Goal: Transaction & Acquisition: Purchase product/service

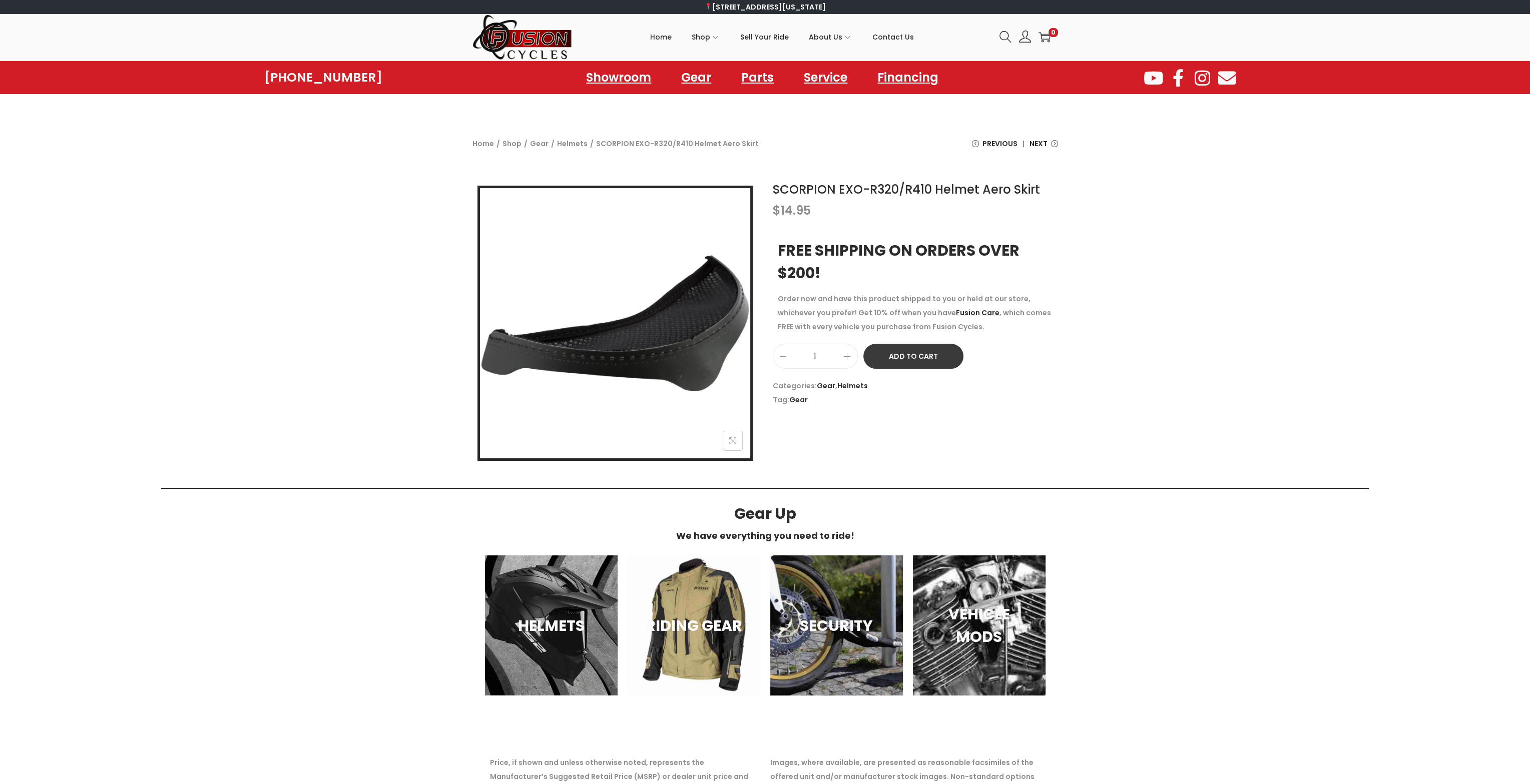
click at [918, 352] on button "Add to Cart" at bounding box center [913, 356] width 100 height 25
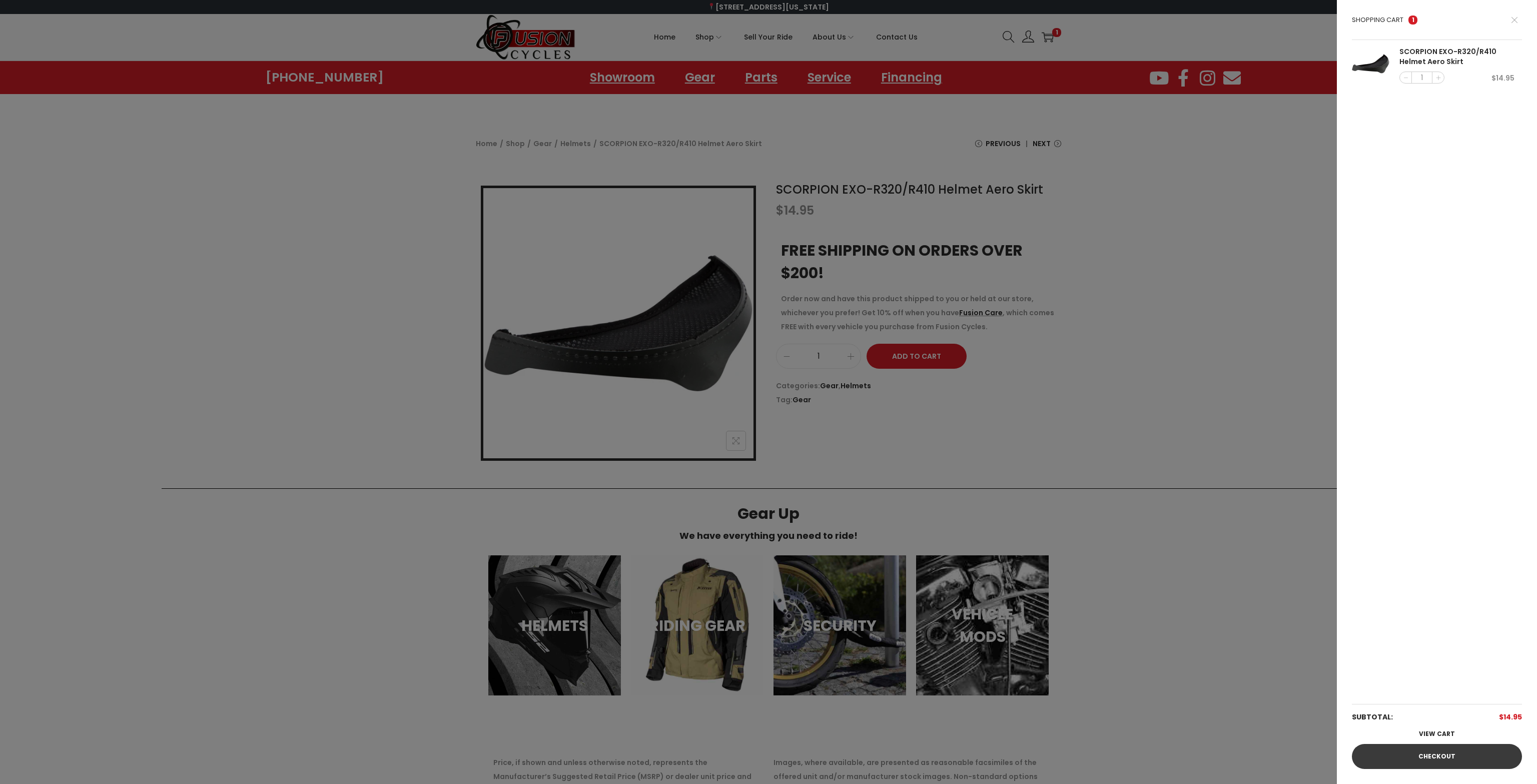
click at [1444, 749] on link "Checkout" at bounding box center [1436, 756] width 170 height 25
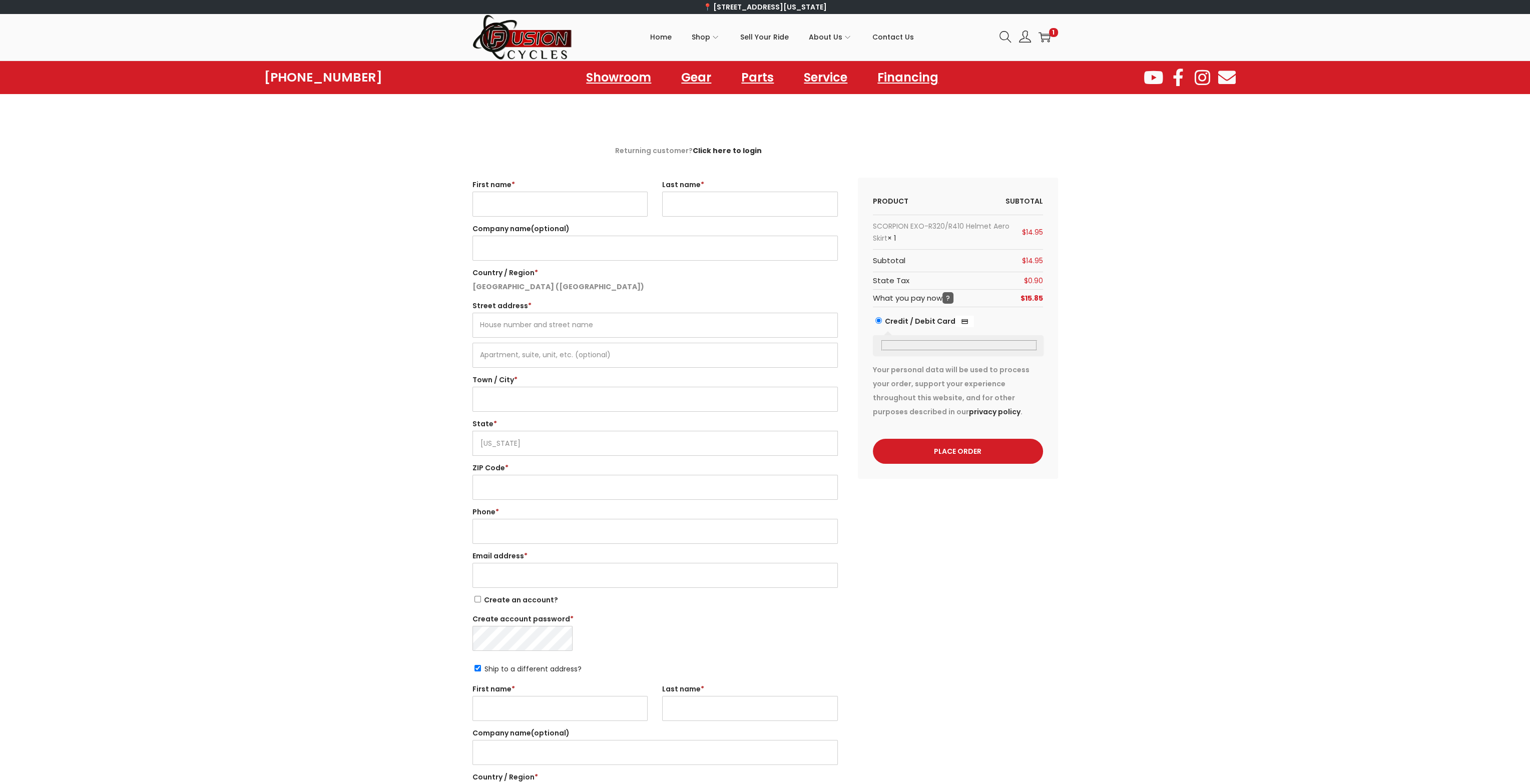
select select "VA"
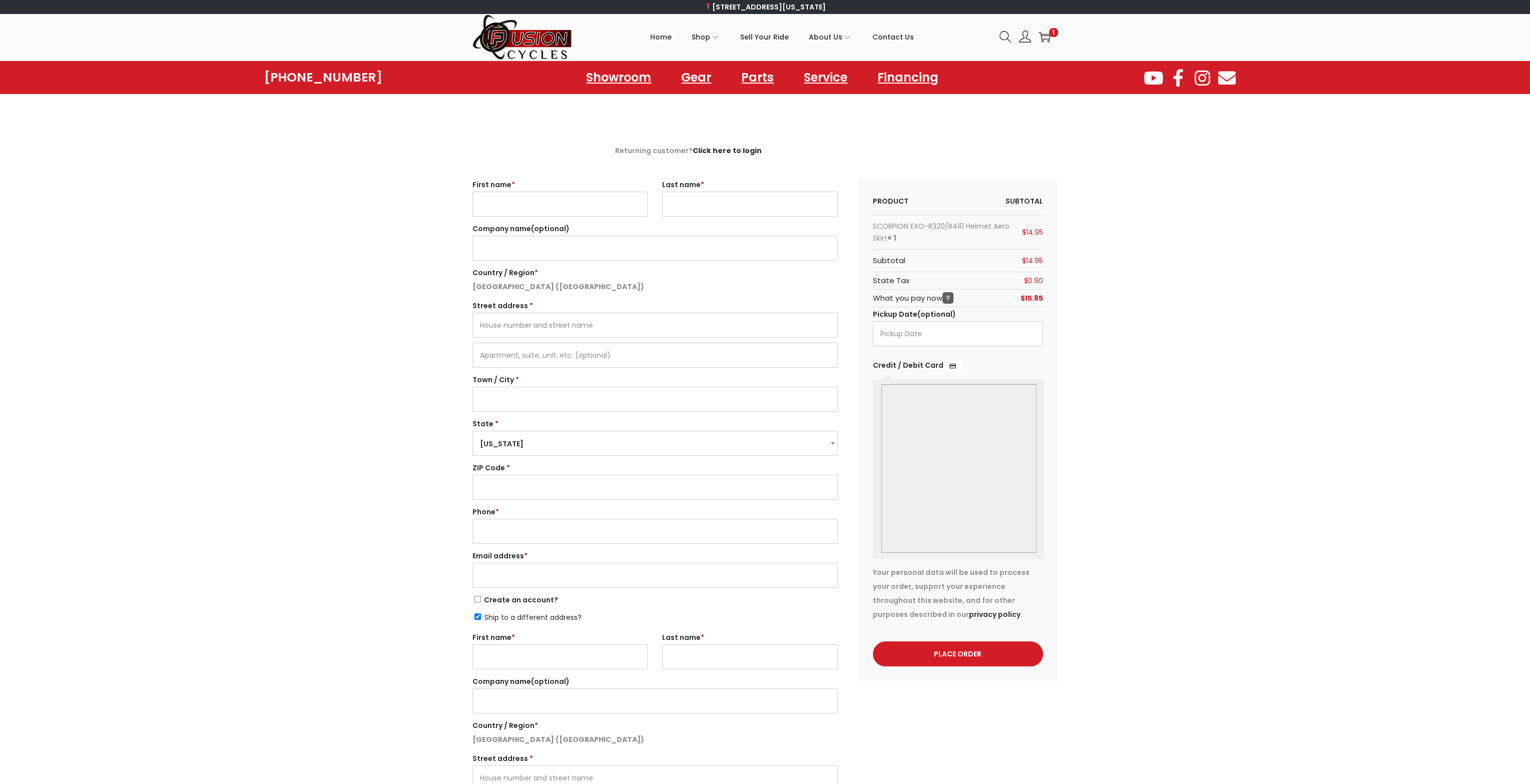
click at [1139, 254] on div "Returning customer? Click here to login If you have shopped with us before, ple…" at bounding box center [765, 597] width 1530 height 908
click at [1153, 259] on div "Returning customer? Click here to login If you have shopped with us before, ple…" at bounding box center [765, 597] width 1530 height 908
click at [529, 204] on input "First name *" at bounding box center [560, 204] width 176 height 25
type input "Congminh"
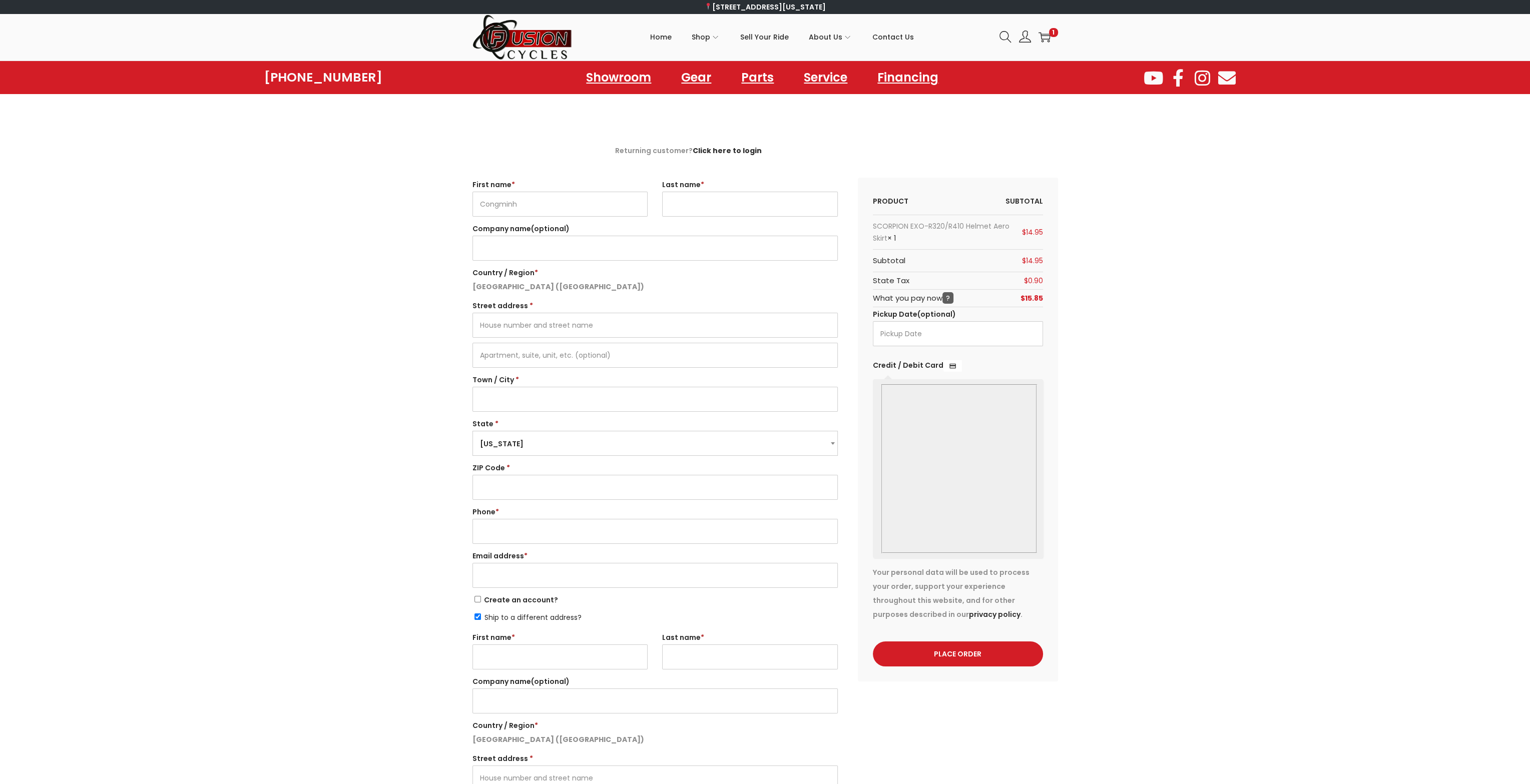
type input "Huynh"
type input "802 North Avenue A"
type input "Cross Plains"
select select "TX"
type input "76443"
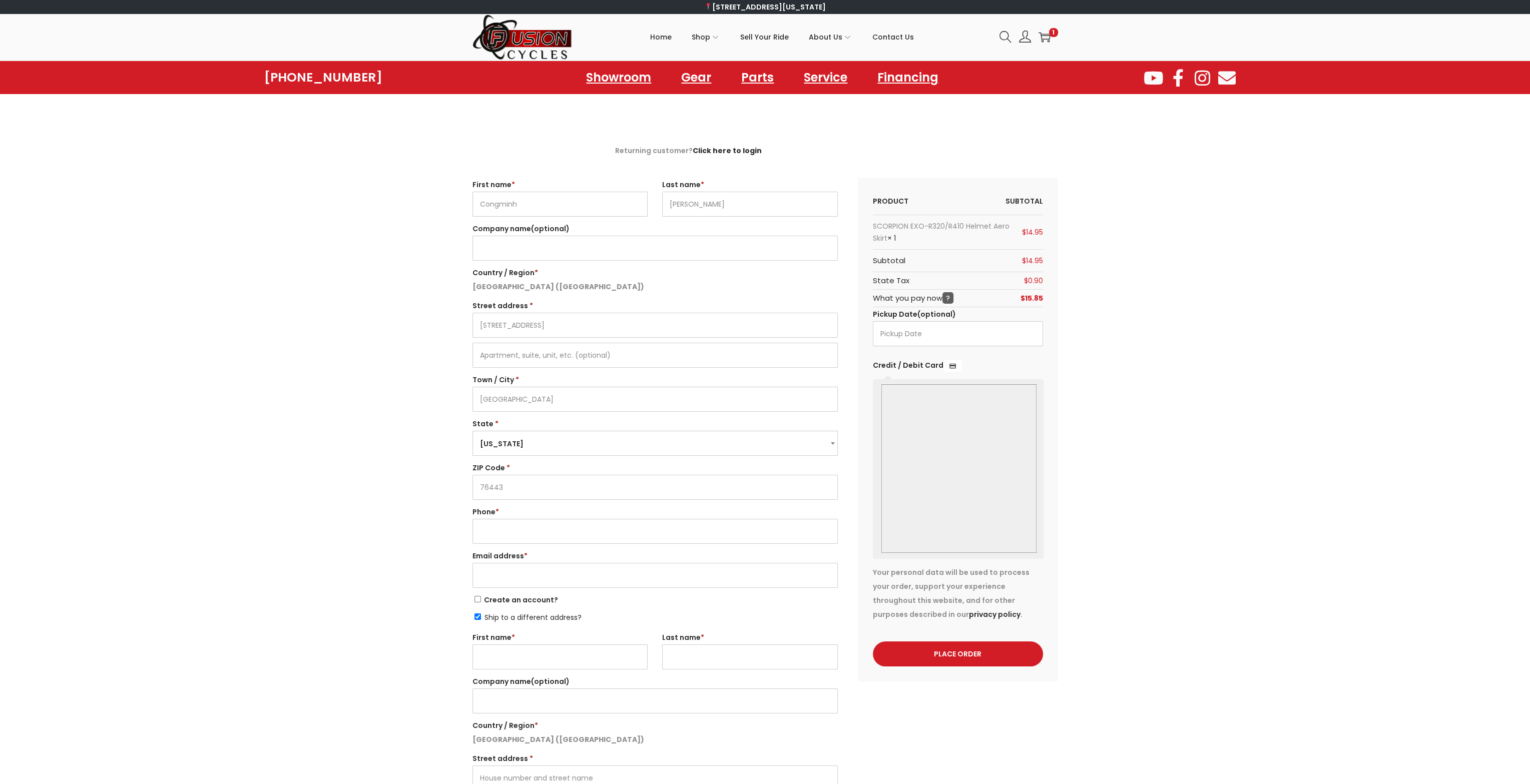
type input "18178452663"
click at [1177, 381] on div "Returning customer? Click here to login If you have shopped with us before, ple…" at bounding box center [765, 597] width 1530 height 908
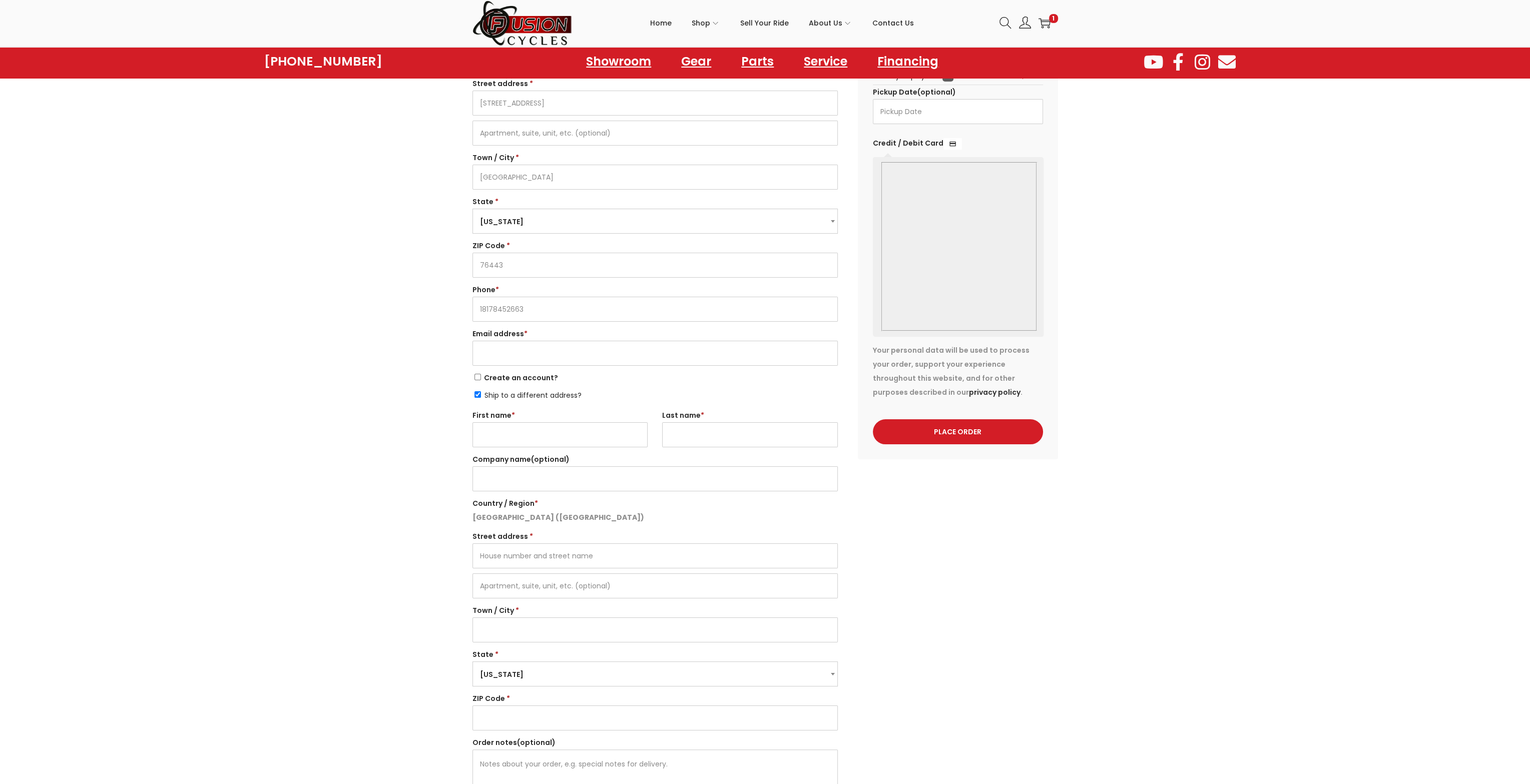
scroll to position [250, 0]
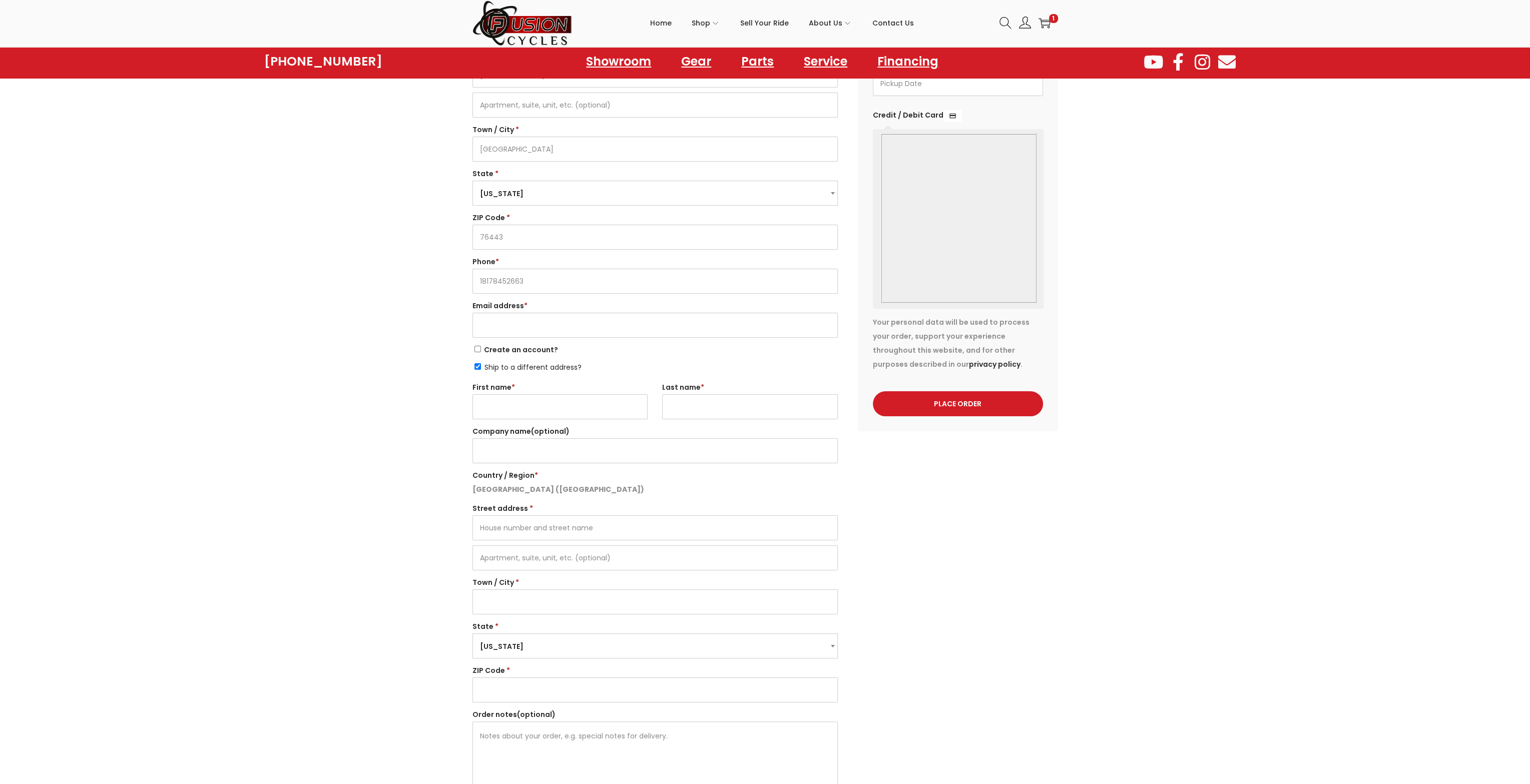
click at [505, 365] on span "Ship to a different address?" at bounding box center [533, 367] width 97 height 10
click at [481, 365] on input "Ship to a different address?" at bounding box center [478, 366] width 7 height 7
checkbox input "false"
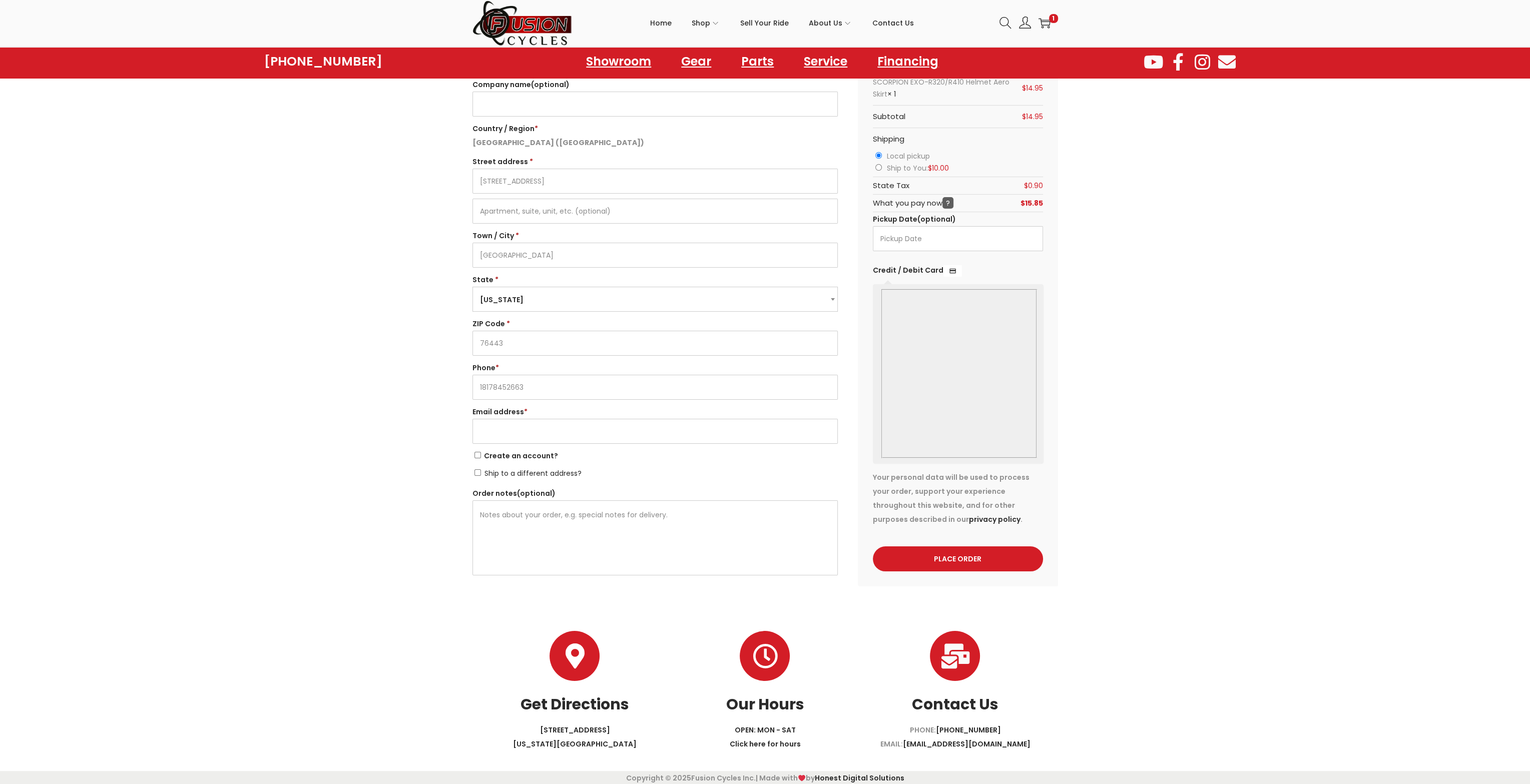
click at [365, 360] on div "Returning customer? Click here to login If you have shopped with us before, ple…" at bounding box center [765, 292] width 1530 height 586
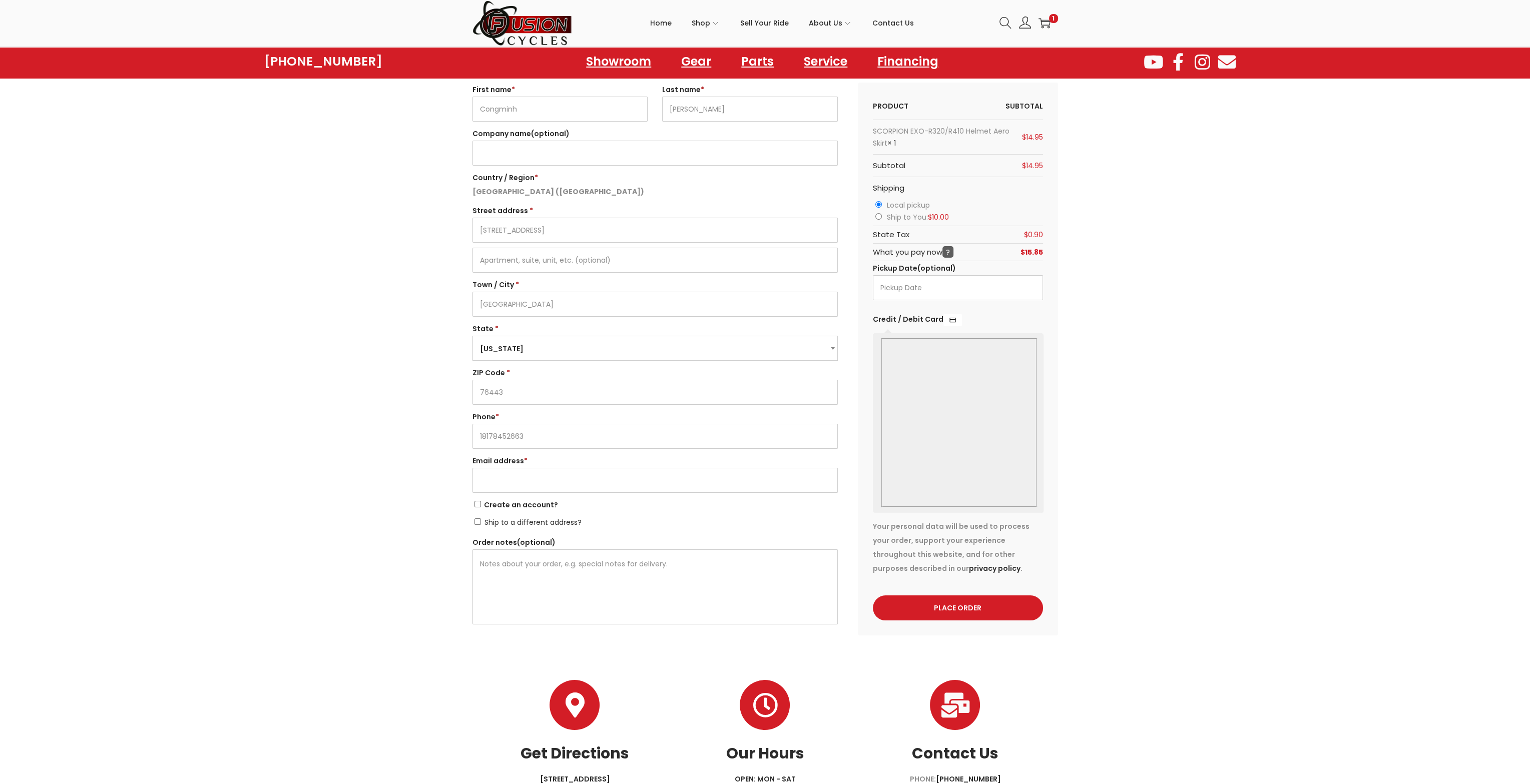
scroll to position [94, 0]
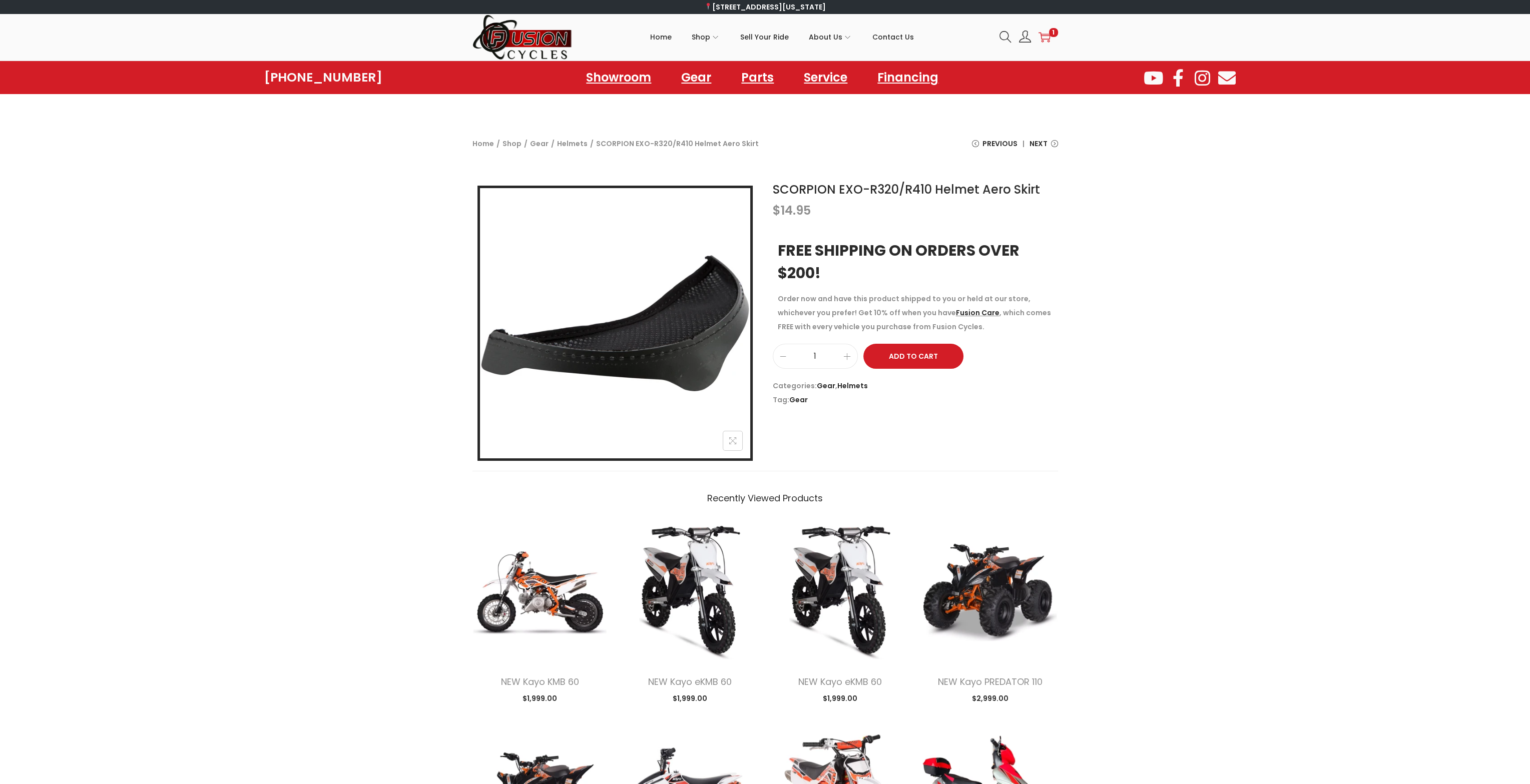
click at [1048, 39] on icon at bounding box center [1044, 37] width 12 height 10
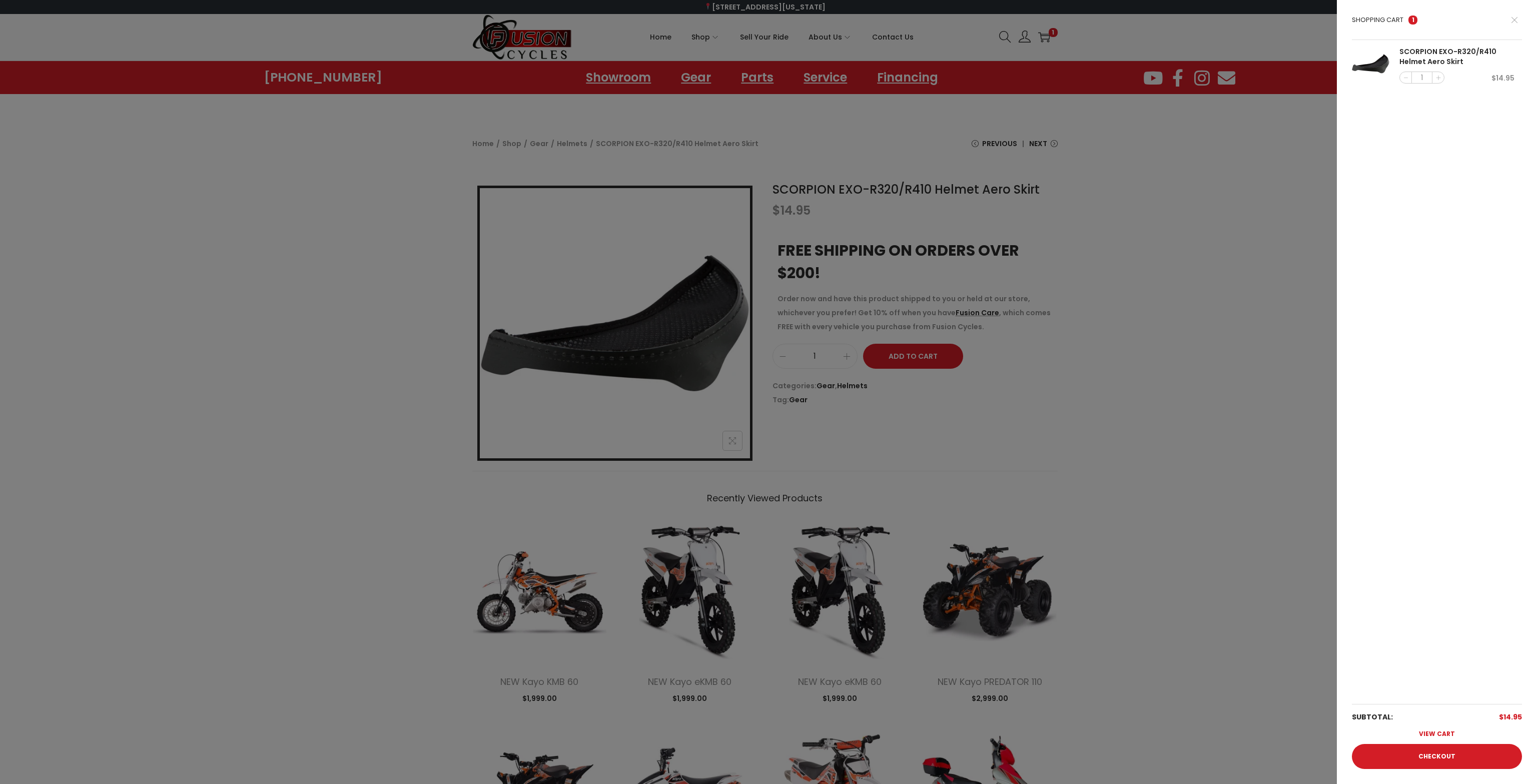
click at [1436, 735] on link "View cart" at bounding box center [1436, 734] width 170 height 20
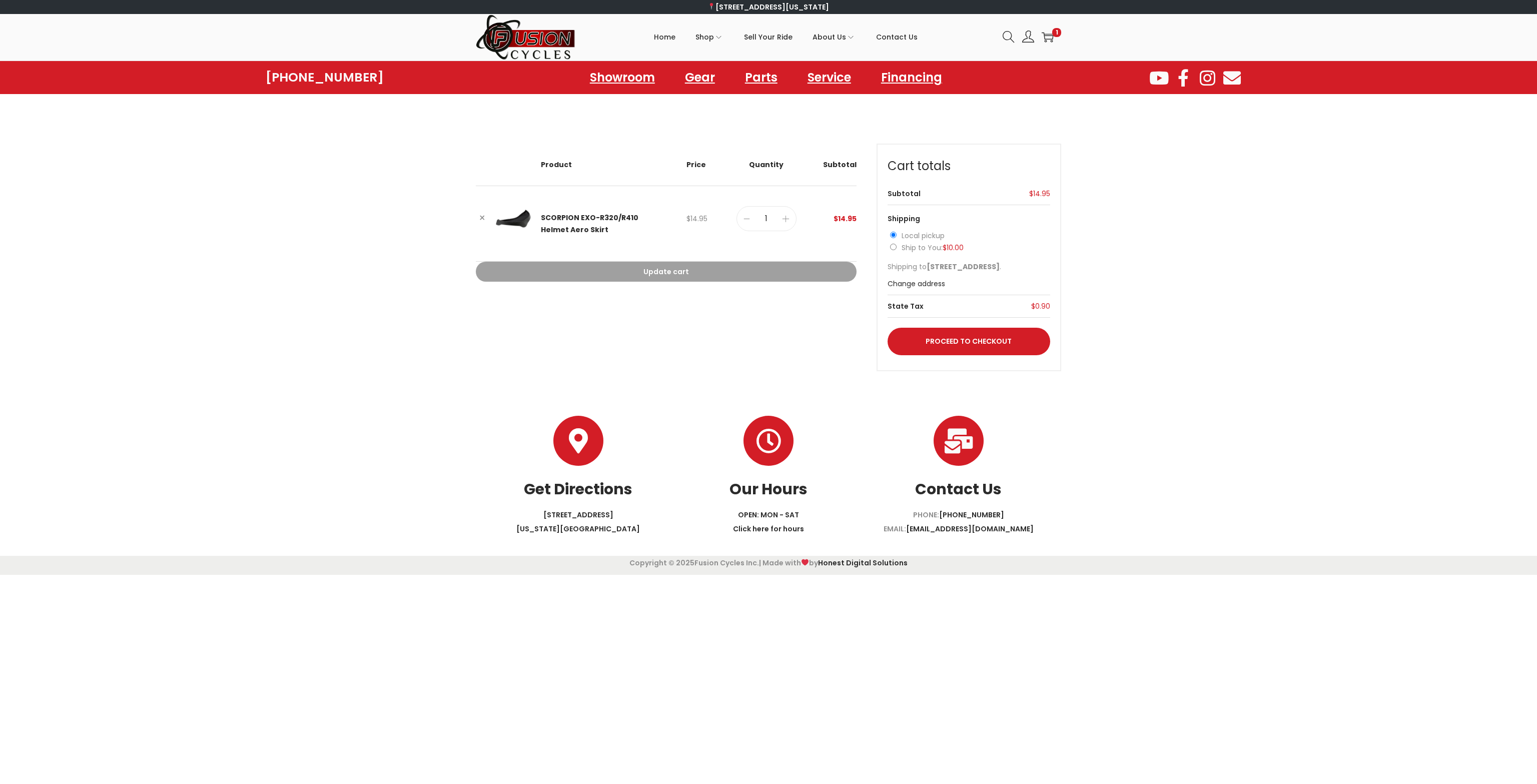
click at [911, 249] on label "Ship to You: $ 10.00" at bounding box center [932, 247] width 62 height 10
click at [896, 249] on input "Ship to You: $ 10.00" at bounding box center [893, 246] width 7 height 7
radio input "true"
click at [1168, 255] on div "Remove item Thumbnail image Product Price Quantity Subtotal × SCORPION EXO-R320…" at bounding box center [768, 257] width 1537 height 227
click at [1168, 254] on div "Remove item Thumbnail image Product Price Quantity Subtotal × SCORPION EXO-R320…" at bounding box center [768, 257] width 1537 height 227
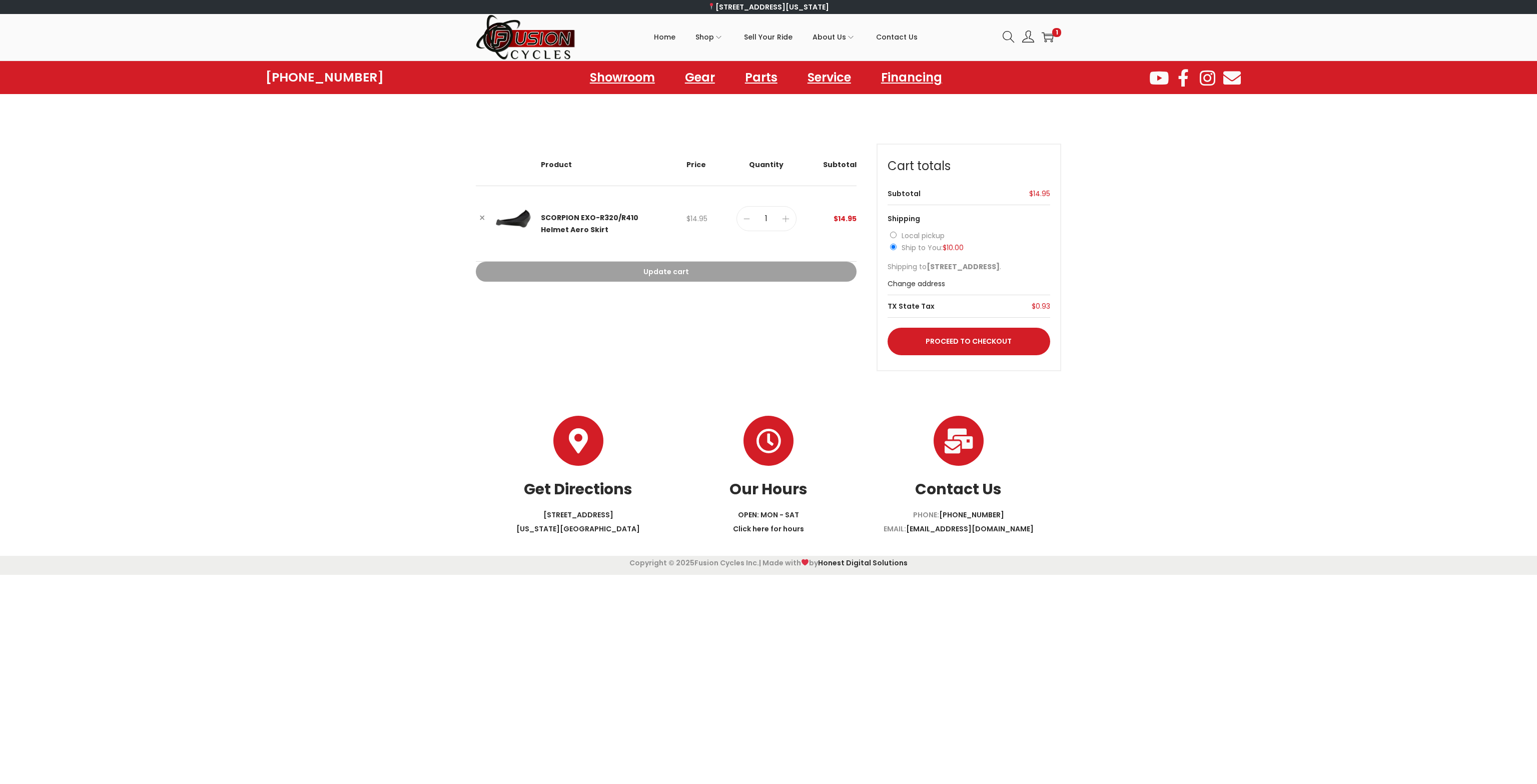
click at [1168, 254] on div "Remove item Thumbnail image Product Price Quantity Subtotal × SCORPION EXO-R320…" at bounding box center [768, 257] width 1537 height 227
click at [1168, 252] on div "Remove item Thumbnail image Product Price Quantity Subtotal × SCORPION EXO-R320…" at bounding box center [768, 257] width 1537 height 227
click at [1164, 233] on div "Remove item Thumbnail image Product Price Quantity Subtotal × SCORPION EXO-R320…" at bounding box center [768, 257] width 1537 height 227
click at [1176, 137] on div "757-499-5500 Showroom Gear Parts Service Financing Showroom Gear Parts Service …" at bounding box center [768, 318] width 1537 height 514
